Goal: Navigation & Orientation: Go to known website

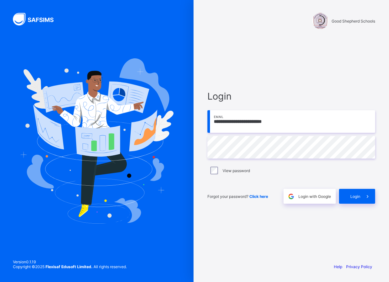
click at [0, 70] on div at bounding box center [96, 141] width 193 height 282
click at [55, 22] on img at bounding box center [37, 19] width 48 height 13
drag, startPoint x: 55, startPoint y: 22, endPoint x: 78, endPoint y: 92, distance: 73.6
click at [78, 92] on div "**********" at bounding box center [194, 141] width 389 height 282
click at [76, 270] on div "Version 0.1.19 Copyright © 2025 Flexisaf Edusoft Limited. All rights reserved." at bounding box center [70, 267] width 140 height 29
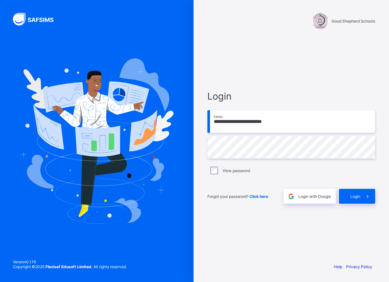
drag, startPoint x: 0, startPoint y: 247, endPoint x: 0, endPoint y: 282, distance: 34.8
click at [20, 268] on div at bounding box center [96, 141] width 193 height 282
drag, startPoint x: 0, startPoint y: 282, endPoint x: 0, endPoint y: 223, distance: 58.4
click at [0, 241] on div "**********" at bounding box center [194, 141] width 389 height 282
drag, startPoint x: 287, startPoint y: 72, endPoint x: 297, endPoint y: 73, distance: 10.0
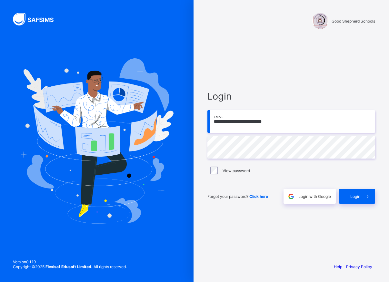
click at [76, 257] on div "Version 0.1.19 Copyright © 2025 Flexisaf Edusoft Limited. All rights reserved." at bounding box center [70, 267] width 140 height 29
drag, startPoint x: 88, startPoint y: 282, endPoint x: 172, endPoint y: 166, distance: 143.6
drag, startPoint x: 0, startPoint y: -27, endPoint x: 39, endPoint y: -27, distance: 39.0
